Goal: Navigation & Orientation: Find specific page/section

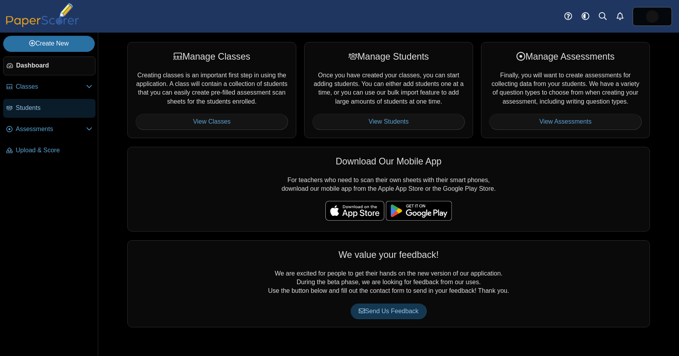
click at [50, 110] on span "Students" at bounding box center [54, 108] width 77 height 9
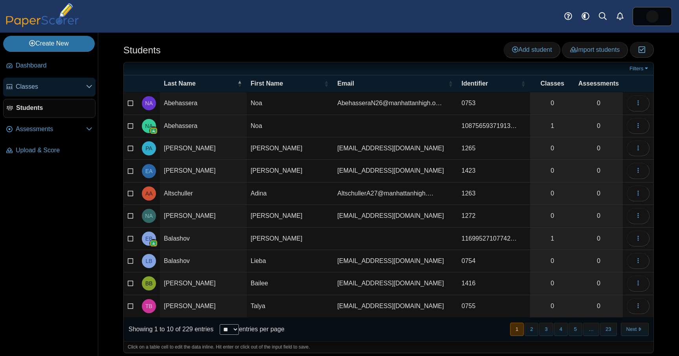
click at [53, 88] on span "Classes" at bounding box center [51, 87] width 70 height 9
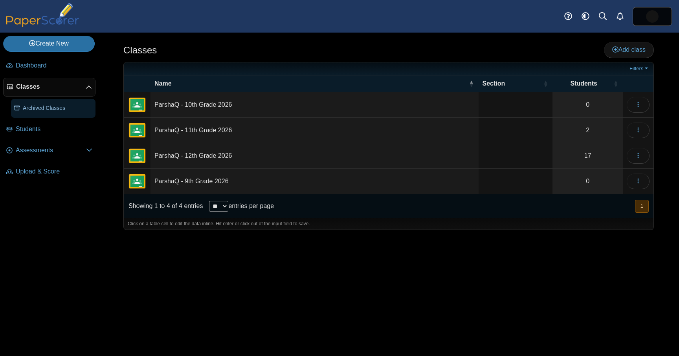
click at [48, 108] on span "Archived Classes" at bounding box center [58, 109] width 70 height 8
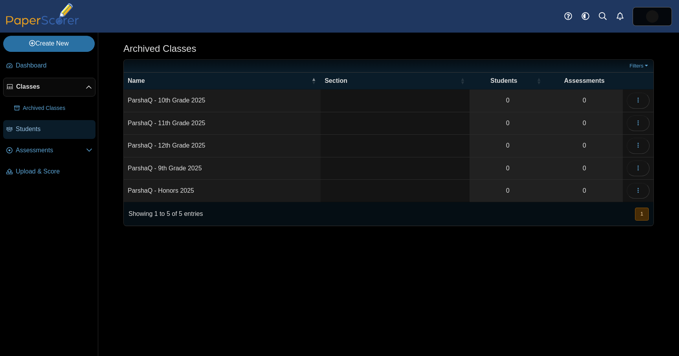
click at [41, 133] on span "Students" at bounding box center [54, 129] width 77 height 9
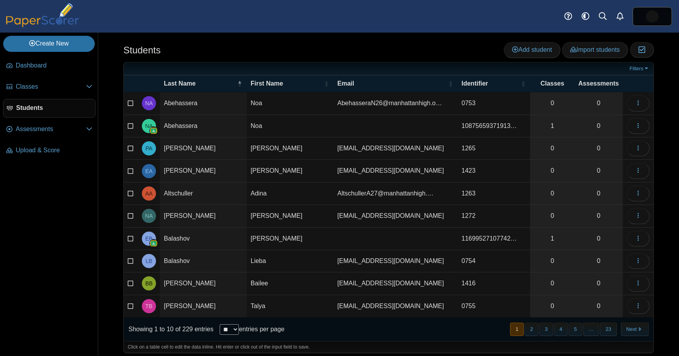
click at [295, 49] on div "Students Add student Import students Moderation 0" at bounding box center [388, 51] width 530 height 18
click at [41, 87] on span "Classes" at bounding box center [51, 87] width 70 height 9
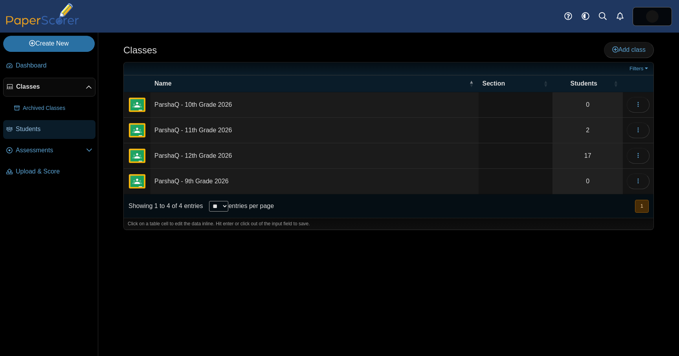
click at [48, 128] on span "Students" at bounding box center [54, 129] width 77 height 9
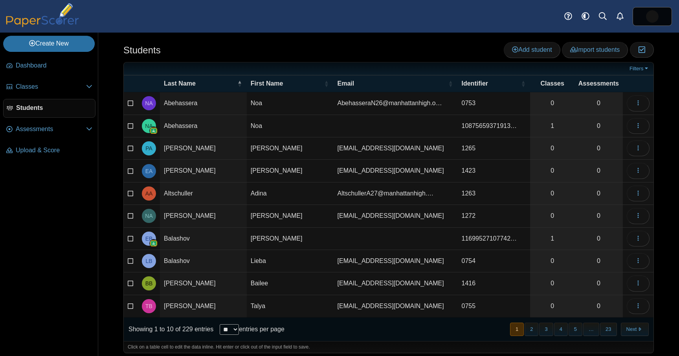
click at [496, 127] on span "10875659371913…" at bounding box center [489, 126] width 55 height 7
click at [529, 330] on button "2" at bounding box center [532, 329] width 14 height 13
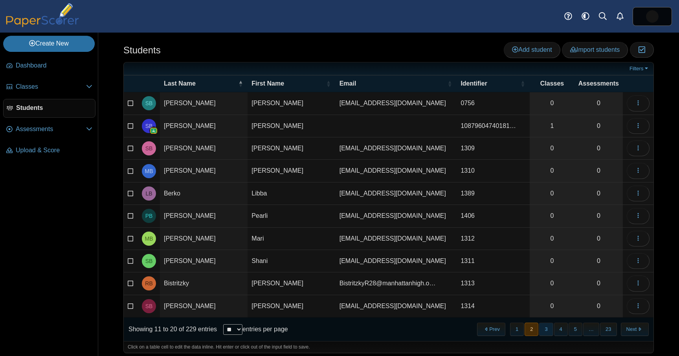
click at [547, 331] on button "3" at bounding box center [546, 329] width 14 height 13
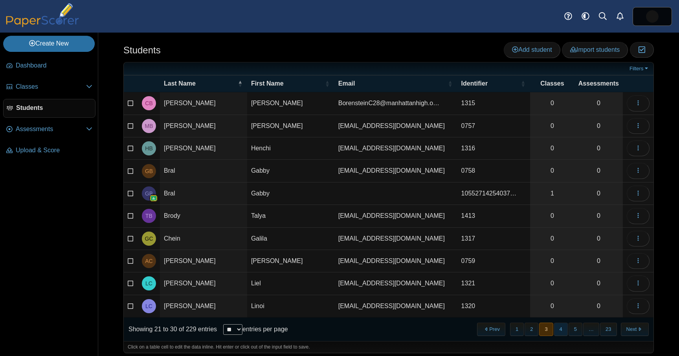
click at [557, 330] on button "4" at bounding box center [561, 329] width 14 height 13
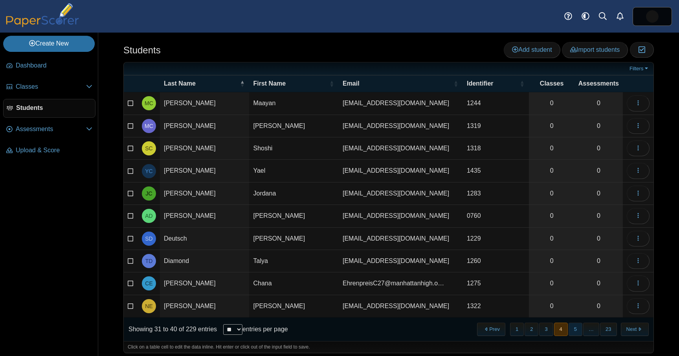
click at [575, 329] on button "5" at bounding box center [576, 329] width 14 height 13
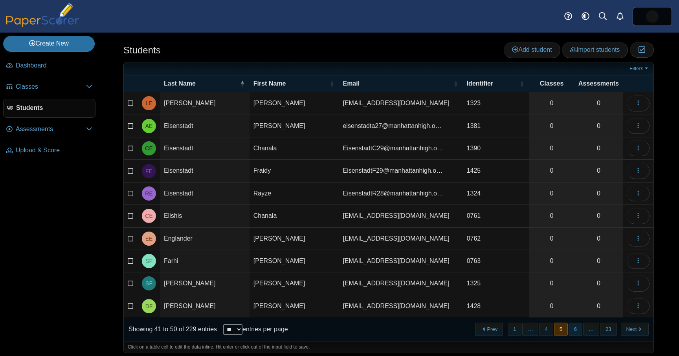
click at [577, 332] on button "6" at bounding box center [576, 329] width 14 height 13
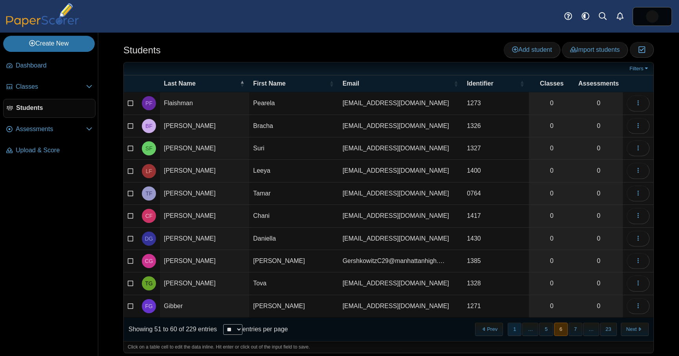
click at [516, 332] on button "1" at bounding box center [515, 329] width 14 height 13
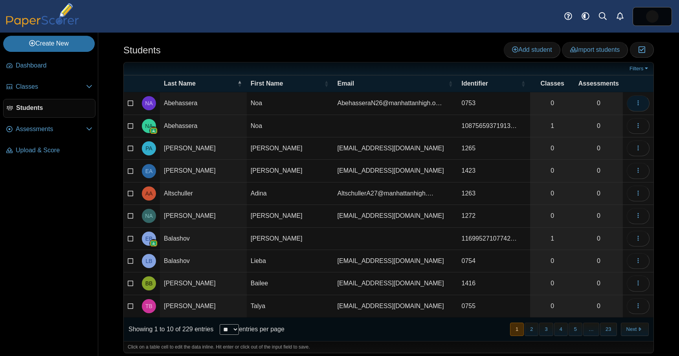
click at [639, 107] on button "button" at bounding box center [638, 103] width 23 height 16
click at [413, 53] on div "Students Add student Import students Moderation 0" at bounding box center [388, 51] width 530 height 18
click at [438, 50] on div "Students Add student Import students Moderation 0" at bounding box center [388, 51] width 530 height 18
click at [644, 69] on link "Filters" at bounding box center [640, 69] width 24 height 8
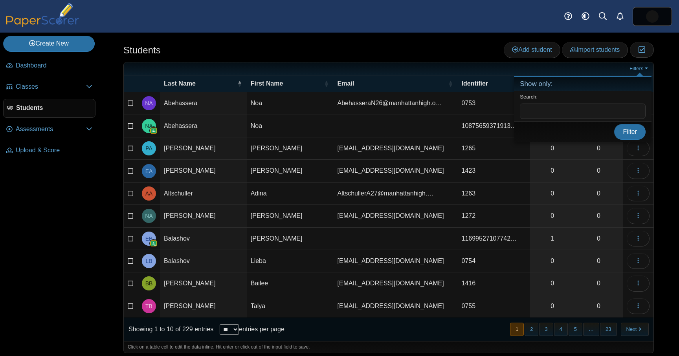
click at [410, 44] on div "Students Add student Import students Moderation 0" at bounding box center [388, 51] width 530 height 18
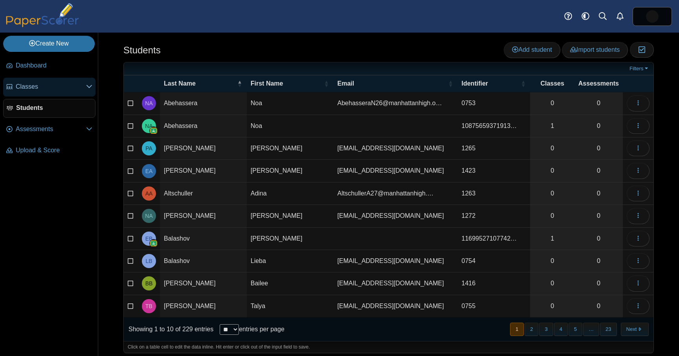
click at [36, 88] on span "Classes" at bounding box center [51, 87] width 70 height 9
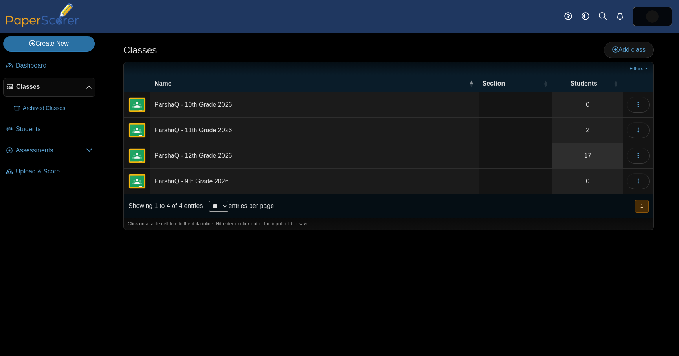
click at [588, 157] on link "17" at bounding box center [587, 155] width 70 height 25
click at [589, 133] on link "2" at bounding box center [587, 130] width 70 height 25
click at [332, 57] on div "Classes Add class" at bounding box center [388, 51] width 530 height 18
